Goal: Information Seeking & Learning: Check status

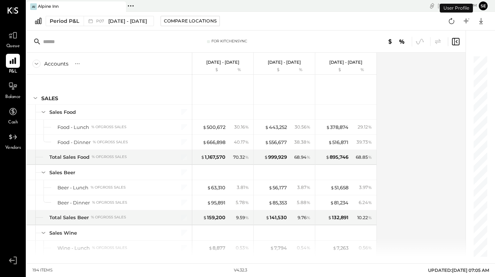
scroll to position [2005, 0]
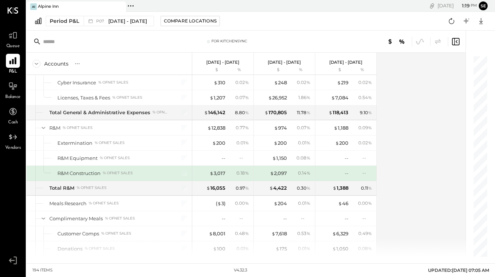
click at [16, 63] on icon at bounding box center [13, 61] width 10 height 10
